Goal: Information Seeking & Learning: Learn about a topic

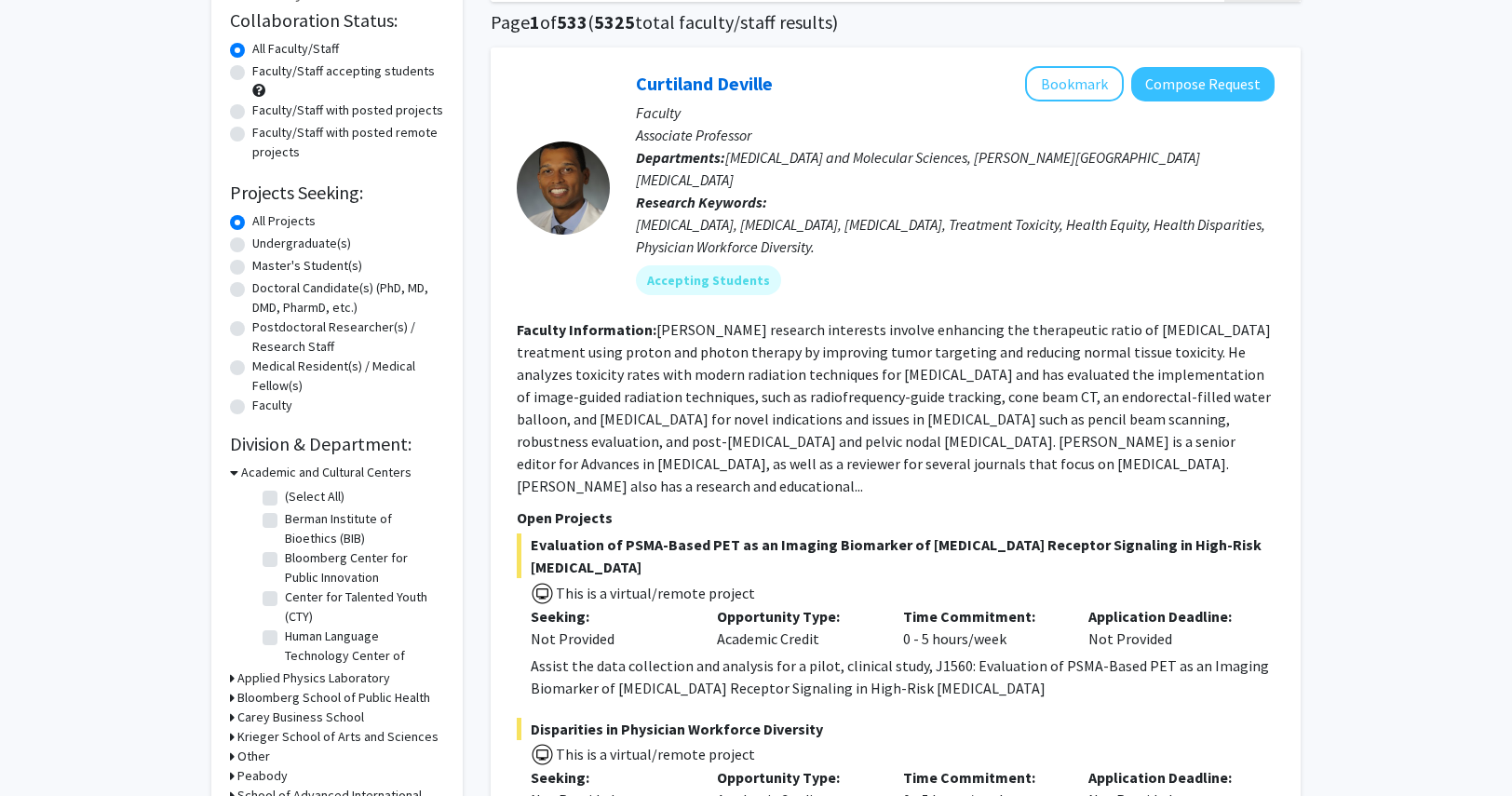
scroll to position [126, 0]
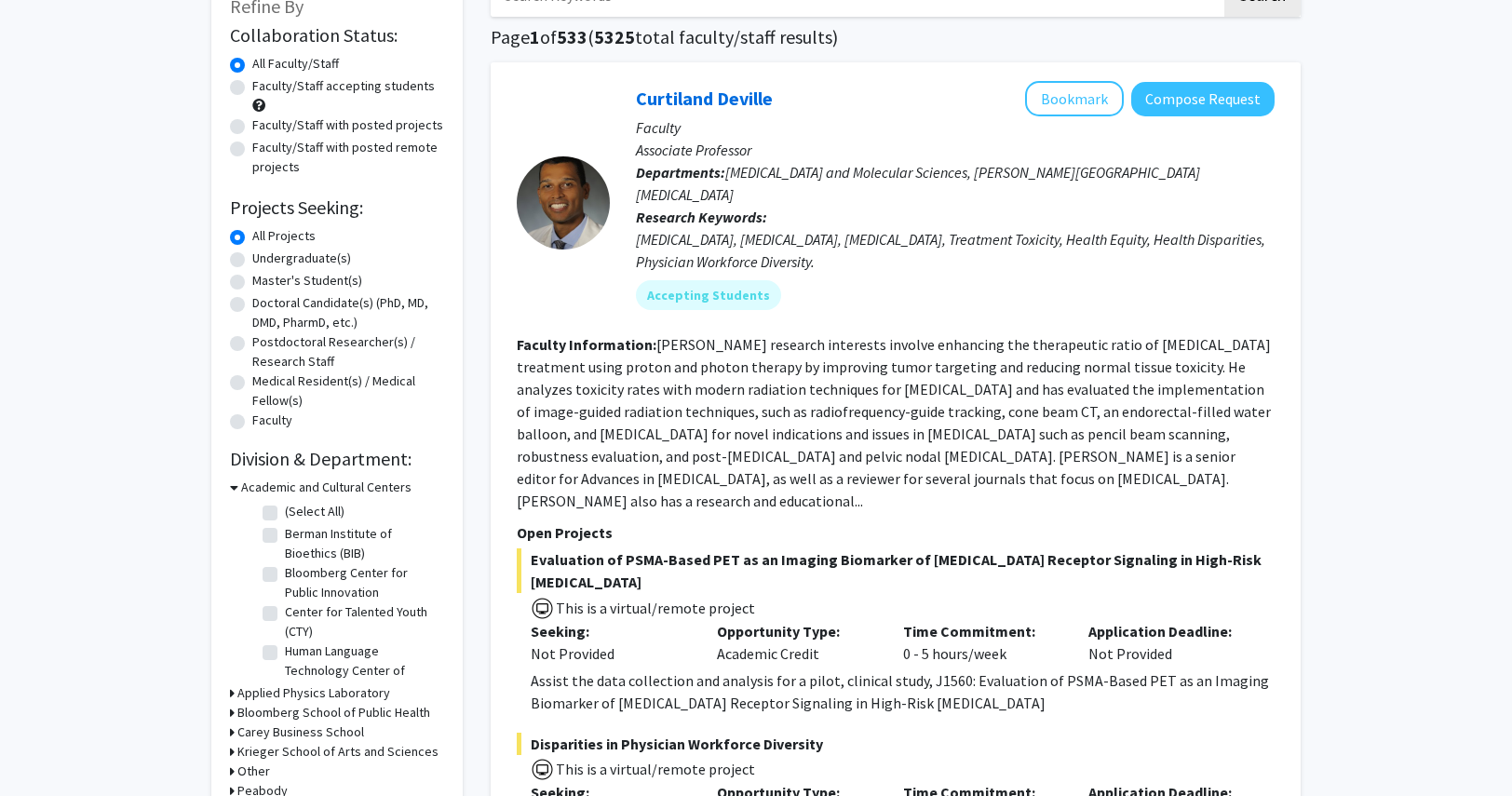
click at [313, 256] on label "Undergraduate(s)" at bounding box center [301, 258] width 98 height 19
click at [265, 256] on input "Undergraduate(s)" at bounding box center [258, 254] width 12 height 12
radio input "true"
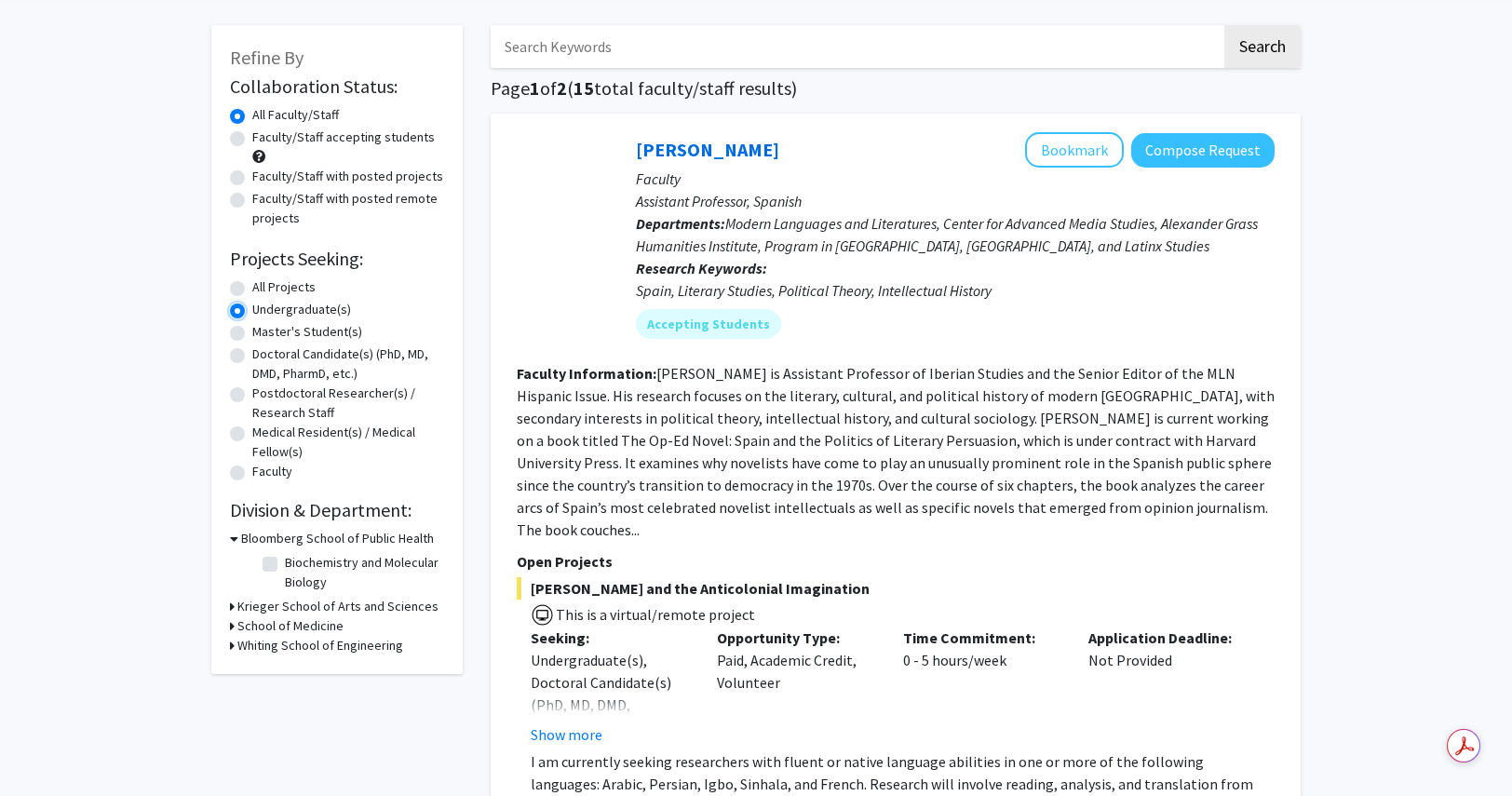
scroll to position [82, 0]
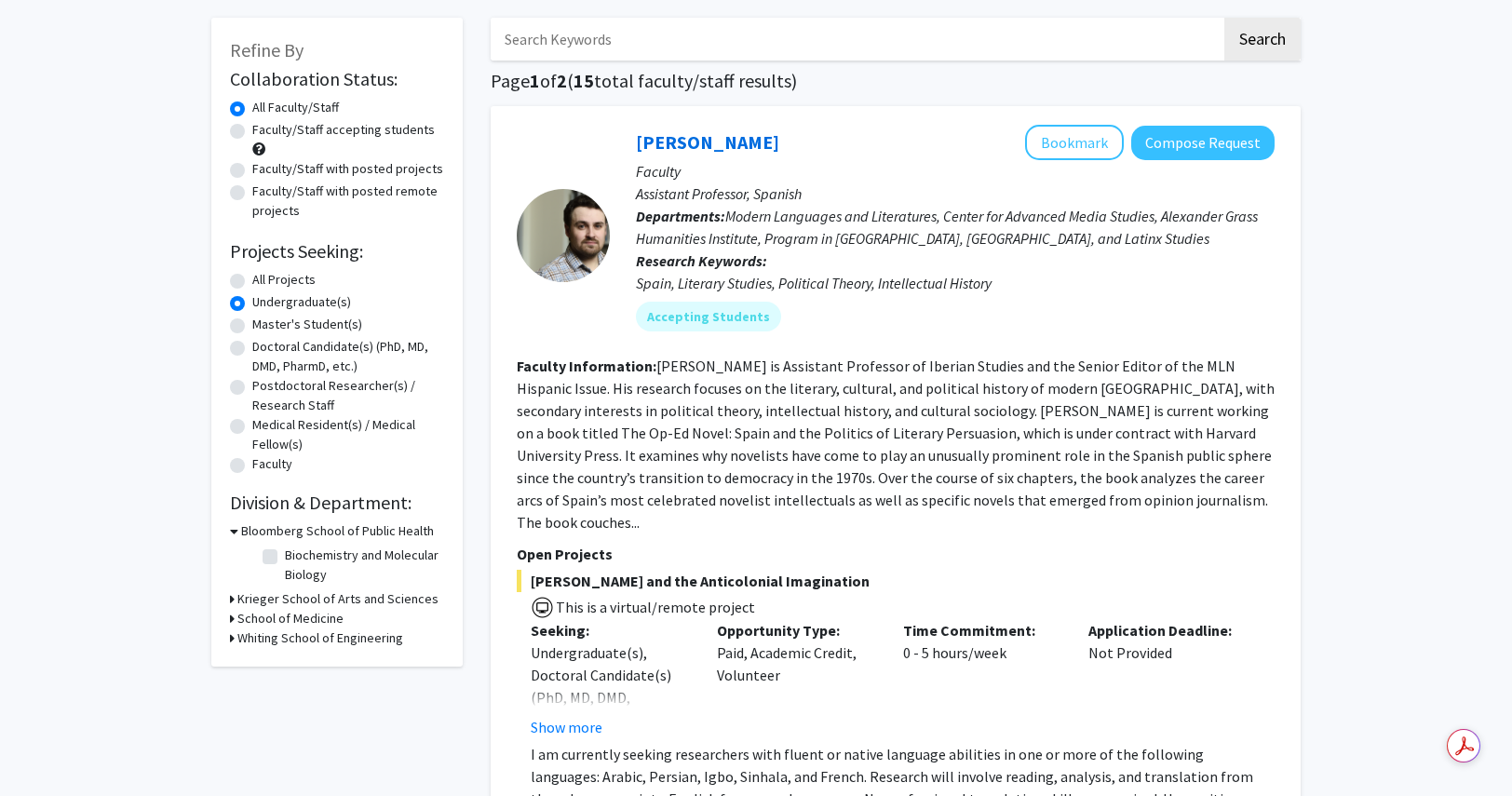
click at [275, 635] on h3 "Whiting School of Engineering" at bounding box center [319, 638] width 165 height 19
click at [285, 662] on label "(Select All)" at bounding box center [314, 662] width 59 height 19
click at [285, 662] on input "(Select All)" at bounding box center [291, 658] width 12 height 12
checkbox input "true"
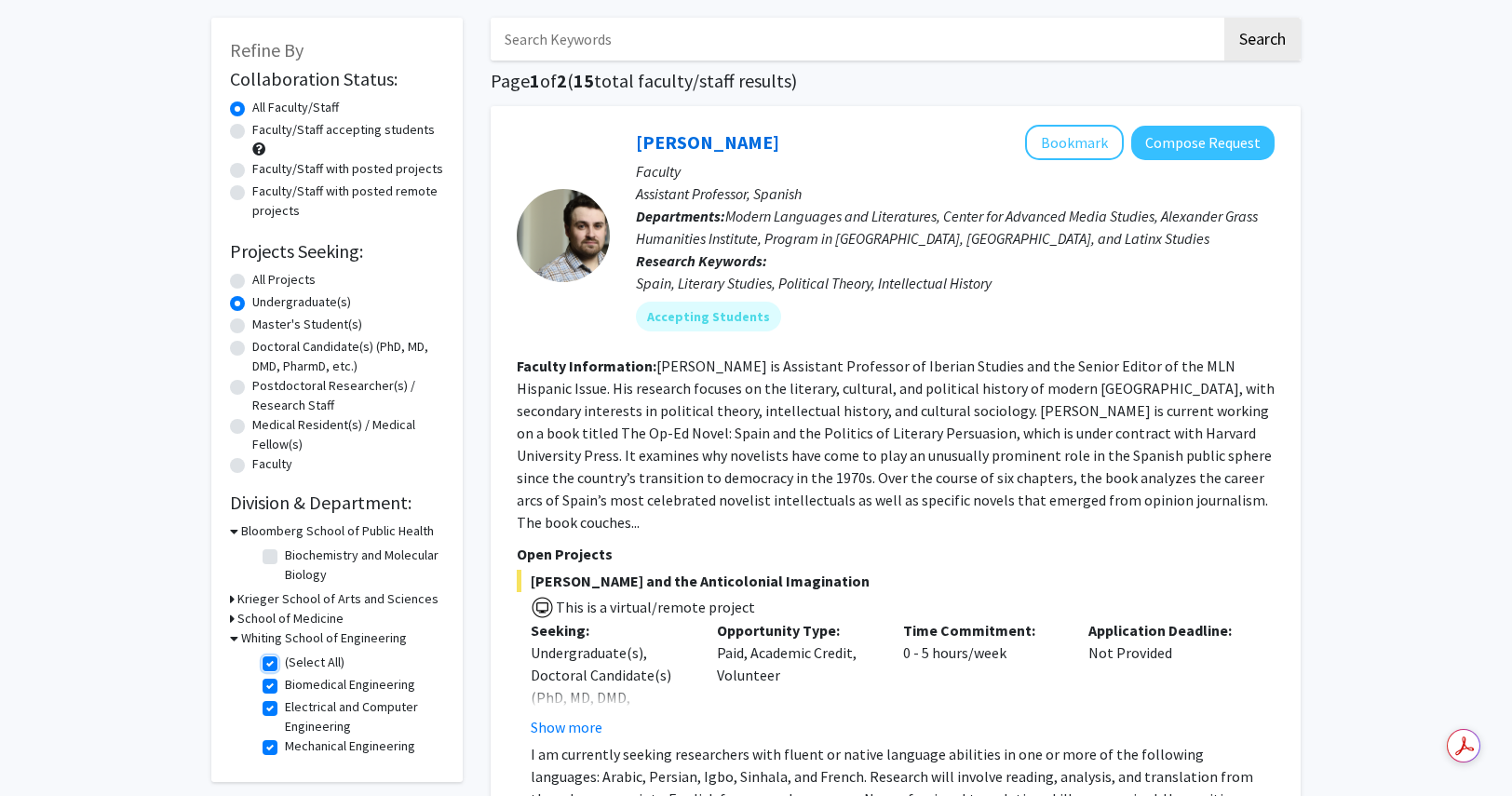
checkbox input "true"
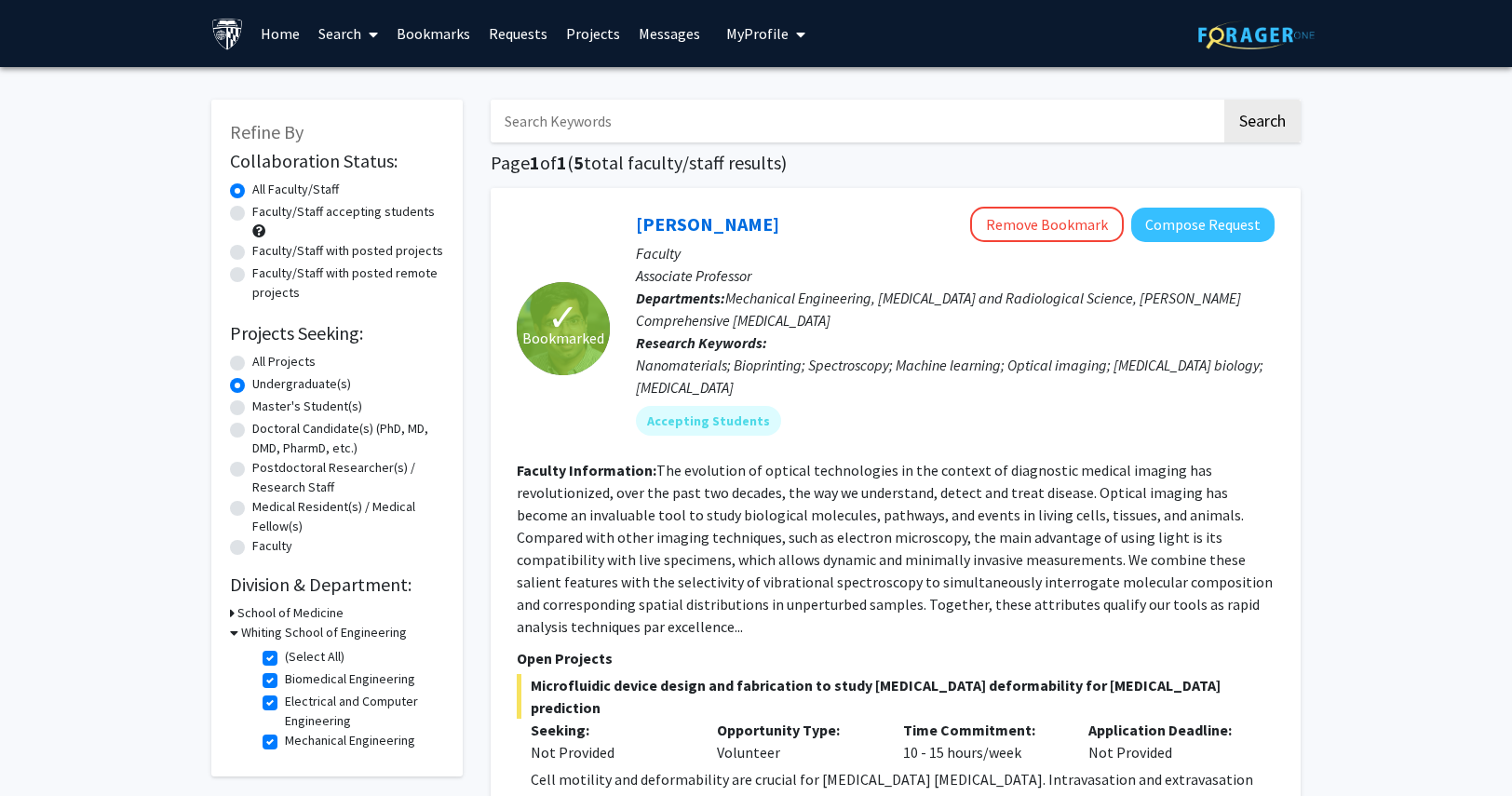
click at [907, 121] on input "Search Keywords" at bounding box center [855, 120] width 731 height 43
type input "paid"
click at [257, 362] on label "All Projects" at bounding box center [284, 361] width 63 height 19
click at [257, 362] on input "All Projects" at bounding box center [258, 357] width 12 height 12
radio input "true"
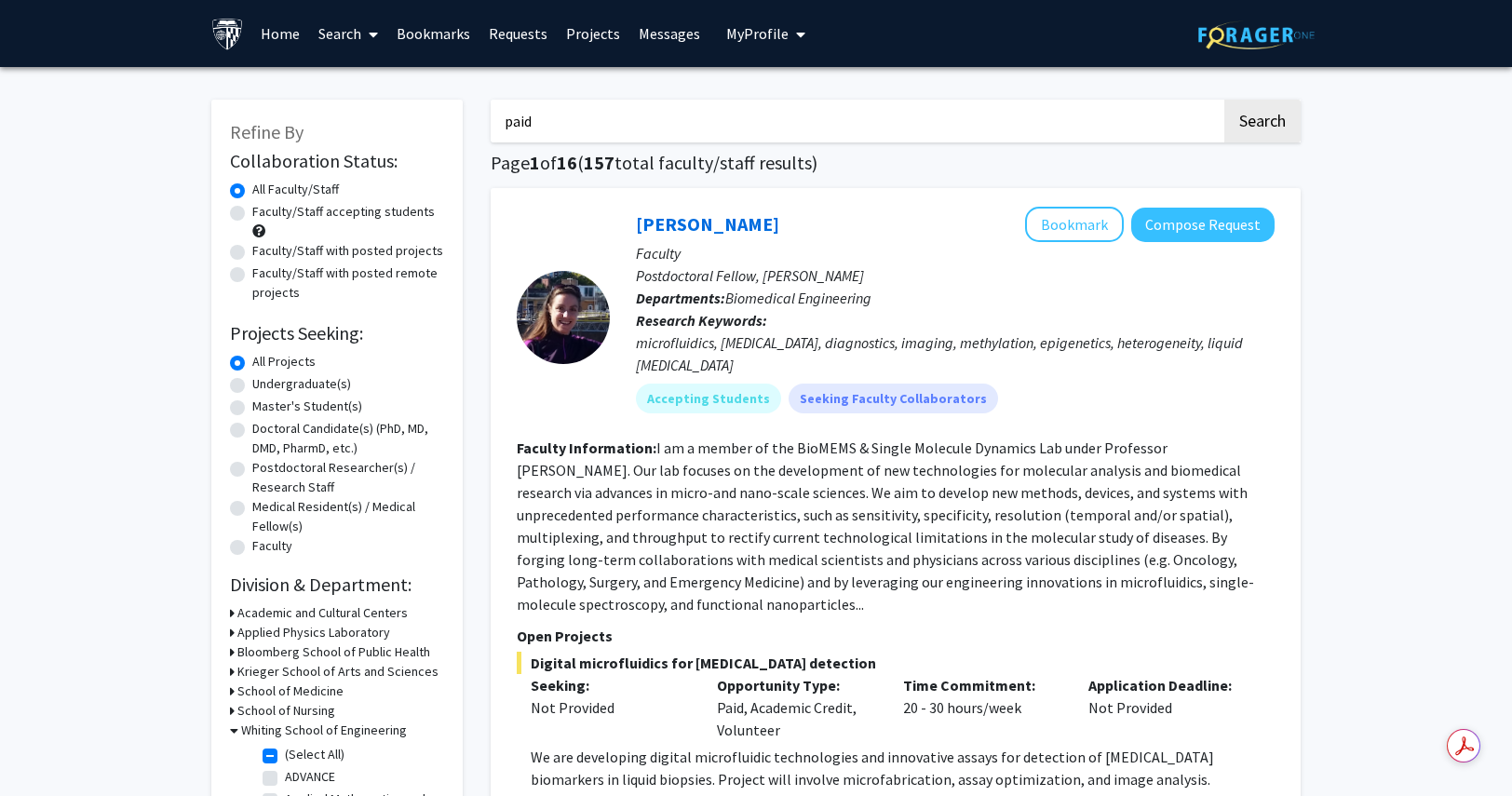
click at [629, 123] on input "paid" at bounding box center [855, 120] width 731 height 43
click at [1224, 99] on button "Search" at bounding box center [1263, 120] width 76 height 43
checkbox input "false"
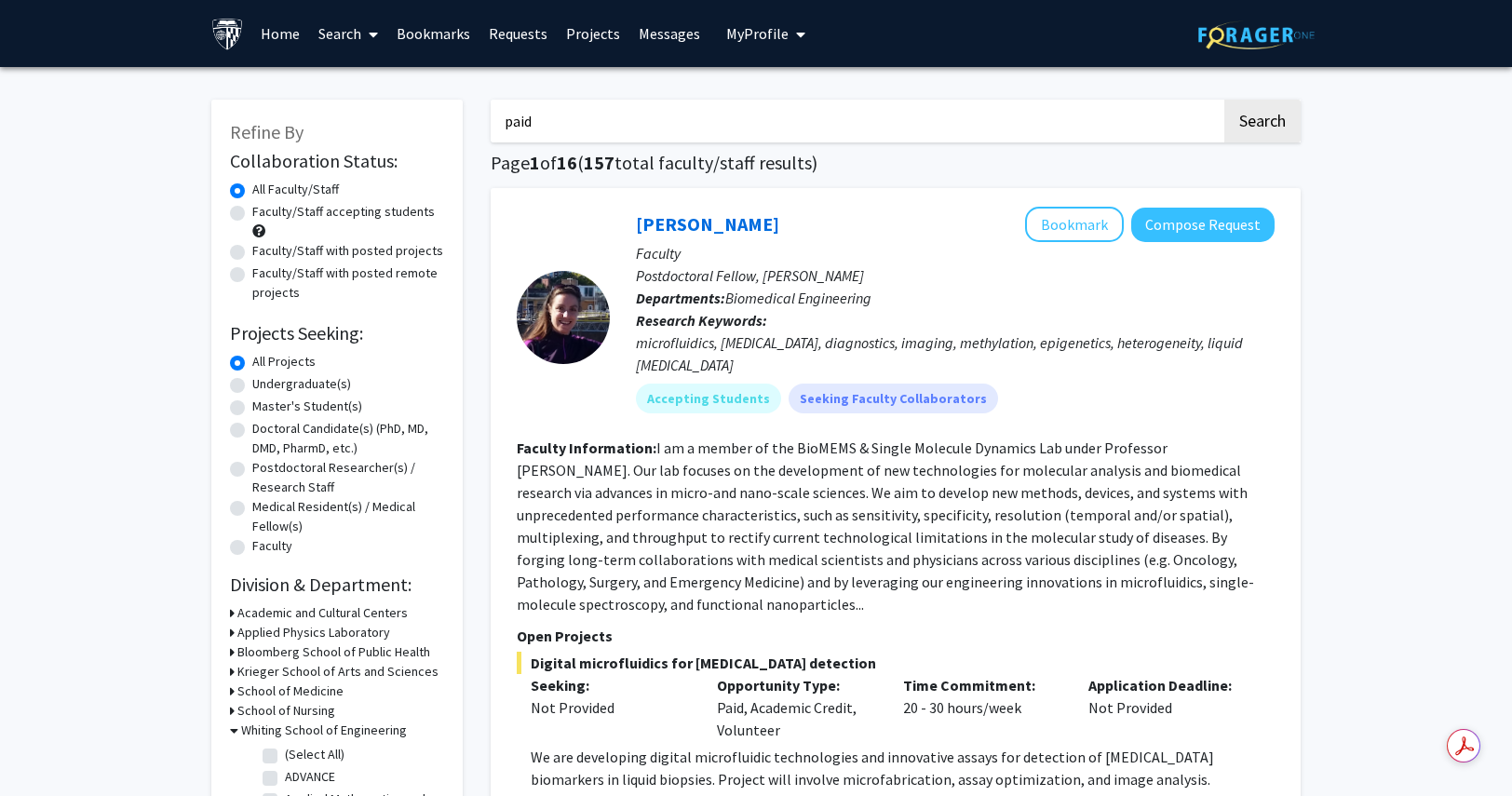
checkbox input "false"
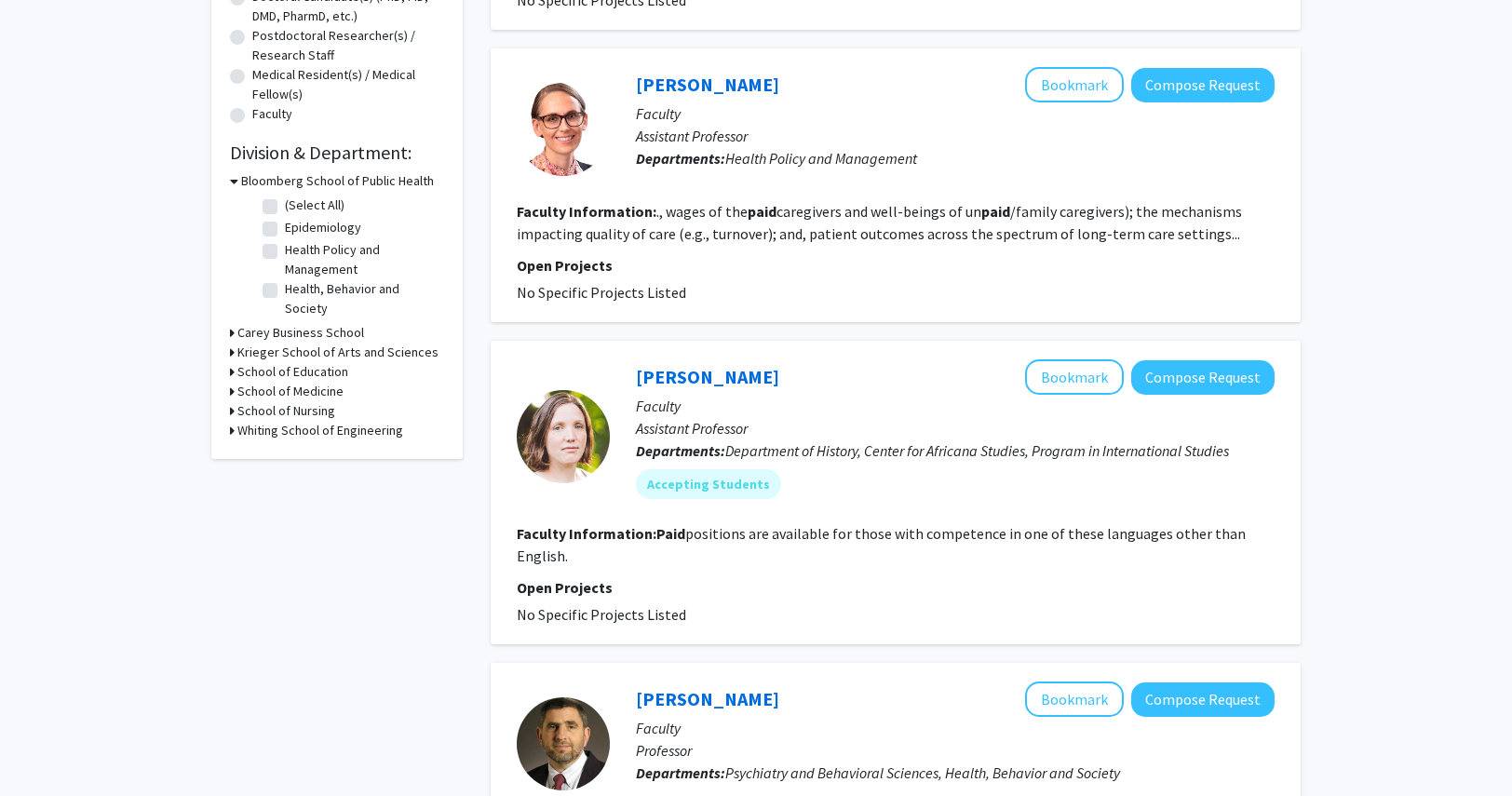
scroll to position [436, 0]
